Goal: Information Seeking & Learning: Learn about a topic

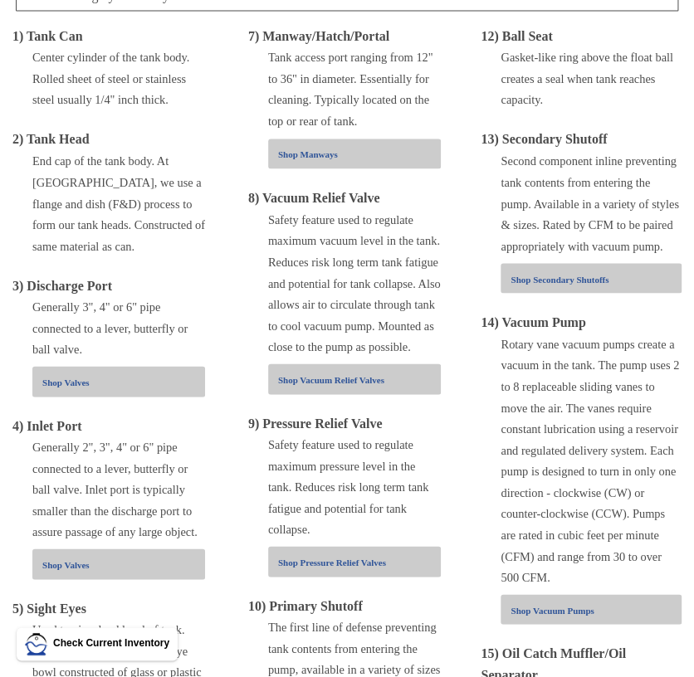
scroll to position [614, 0]
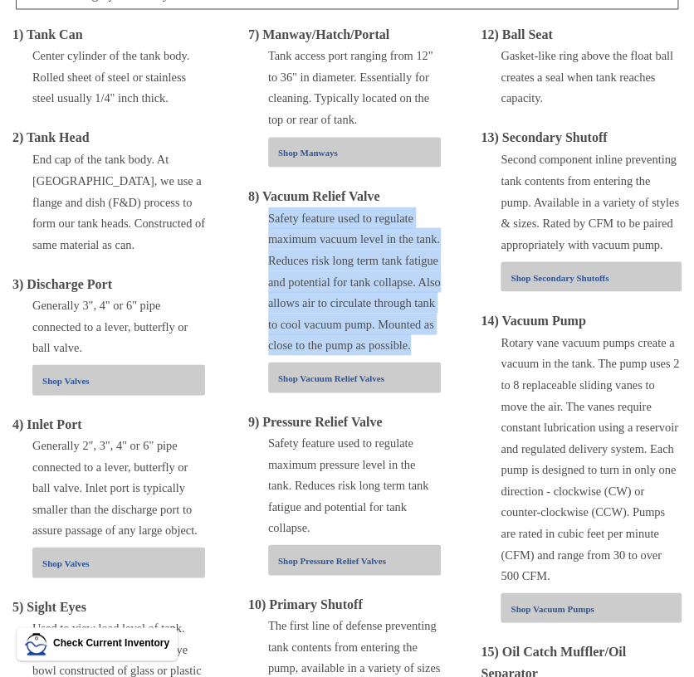
drag, startPoint x: 268, startPoint y: 219, endPoint x: 414, endPoint y: 340, distance: 189.8
click at [414, 340] on div "Safety feature used to regulate maximum vacuum level in the tank. Reduces risk …" at bounding box center [354, 281] width 173 height 149
drag, startPoint x: 414, startPoint y: 340, endPoint x: 331, endPoint y: 310, distance: 88.2
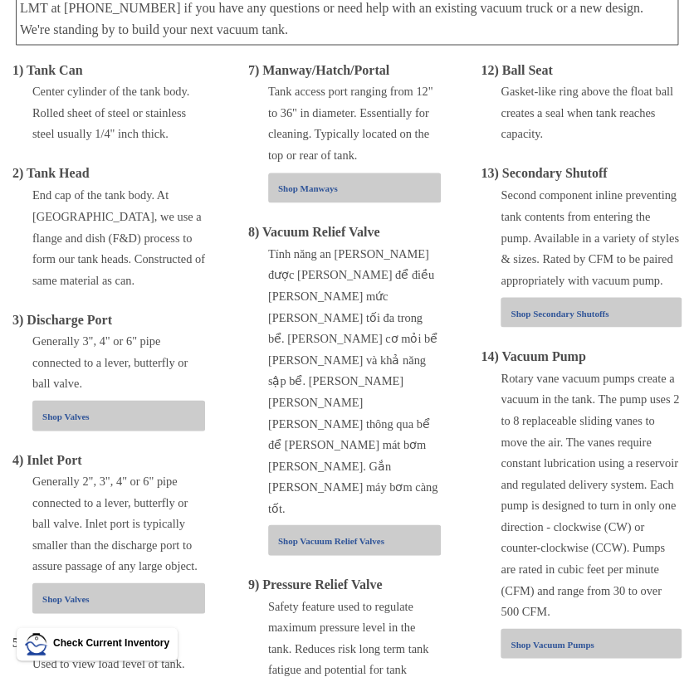
scroll to position [645, 0]
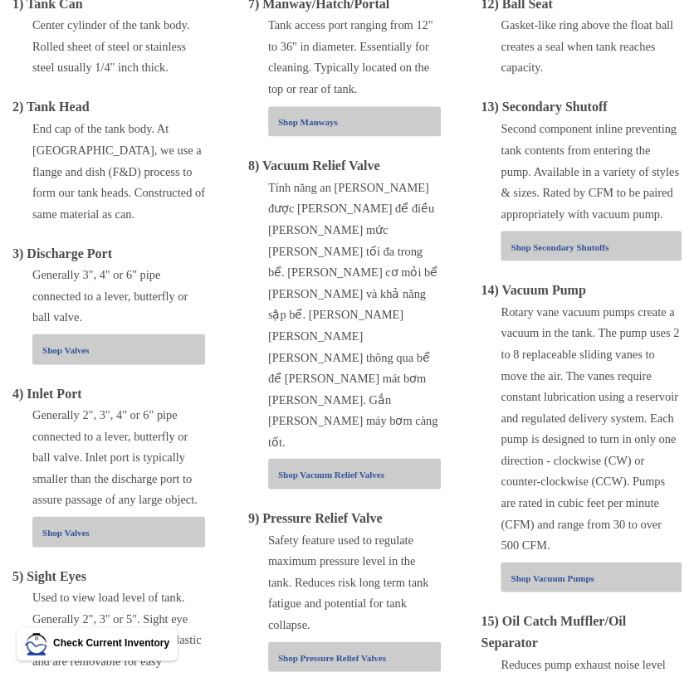
click at [369, 529] on div "Safety feature used to regulate maximum pressure level in the tank. Reduces ris…" at bounding box center [354, 582] width 173 height 106
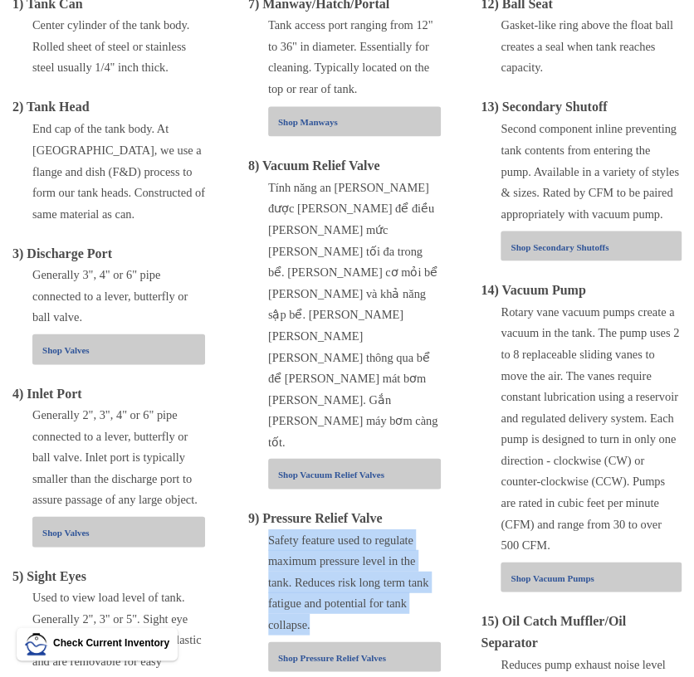
drag, startPoint x: 314, startPoint y: 495, endPoint x: 256, endPoint y: 412, distance: 101.3
click at [256, 529] on div "Safety feature used to regulate maximum pressure level in the tank. Reduces ris…" at bounding box center [344, 582] width 193 height 106
drag, startPoint x: 256, startPoint y: 412, endPoint x: 262, endPoint y: 441, distance: 29.6
click at [262, 529] on div "Safety feature used to regulate maximum pressure level in the tank. Reduces ris…" at bounding box center [344, 582] width 193 height 106
click at [265, 529] on div "Safety feature used to regulate maximum pressure level in the tank. Reduces ris…" at bounding box center [344, 582] width 193 height 106
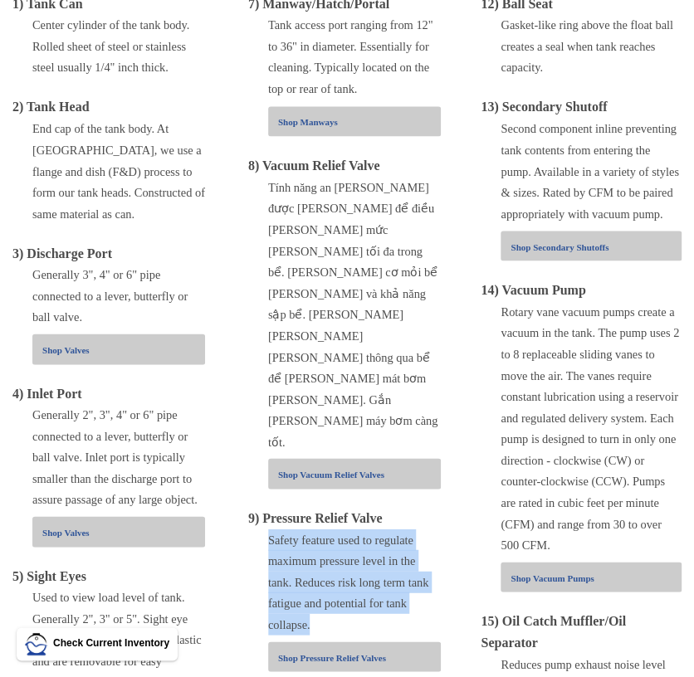
drag, startPoint x: 314, startPoint y: 491, endPoint x: 266, endPoint y: 415, distance: 89.6
click at [266, 529] on div "Safety feature used to regulate maximum pressure level in the tank. Reduces ris…" at bounding box center [344, 582] width 193 height 106
drag, startPoint x: 266, startPoint y: 415, endPoint x: 322, endPoint y: 451, distance: 66.8
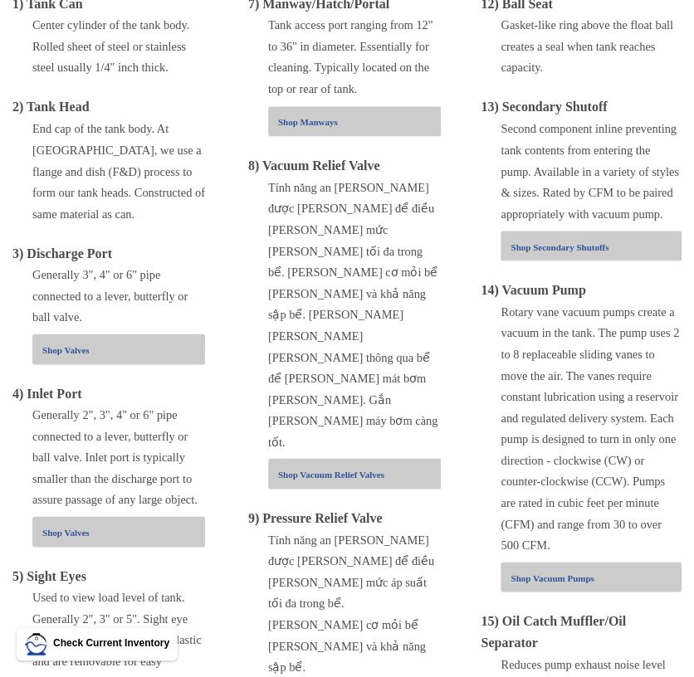
click at [406, 529] on div "Tính năng an [PERSON_NAME] được [PERSON_NAME] để điều [PERSON_NAME] mức áp suất…" at bounding box center [354, 603] width 173 height 149
click at [378, 529] on div "Tính năng an [PERSON_NAME] được [PERSON_NAME] để điều [PERSON_NAME] mức áp suất…" at bounding box center [354, 603] width 173 height 149
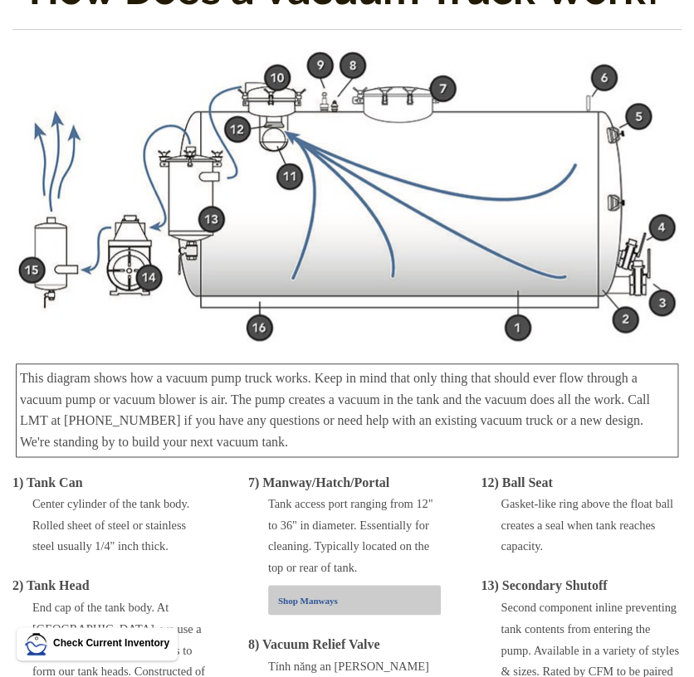
scroll to position [123, 0]
